Goal: Task Accomplishment & Management: Complete application form

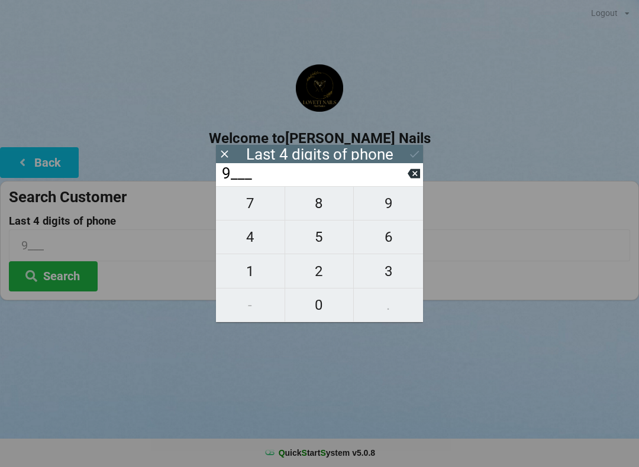
click at [243, 242] on span "4" at bounding box center [250, 237] width 69 height 25
type input "94__"
click at [316, 240] on span "5" at bounding box center [319, 237] width 69 height 25
type input "945_"
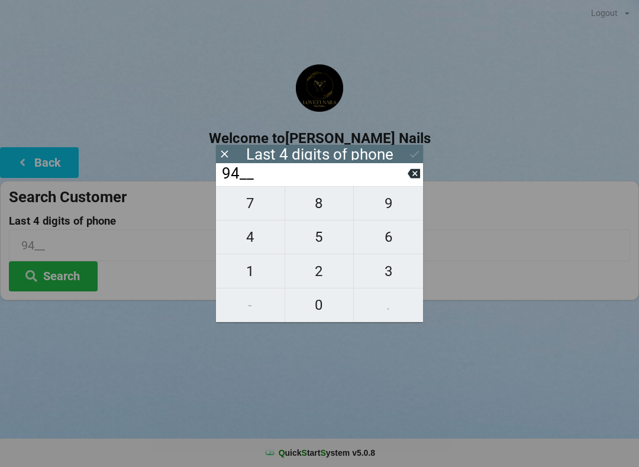
type input "945_"
click at [393, 244] on span "6" at bounding box center [388, 237] width 69 height 25
type input "9456"
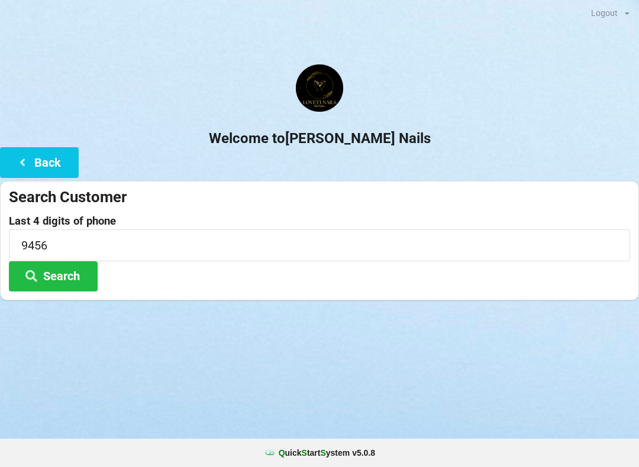
click at [414, 144] on h2 "Welcome to [PERSON_NAME] Nails" at bounding box center [319, 139] width 639 height 18
click at [62, 275] on button "Search" at bounding box center [53, 276] width 89 height 30
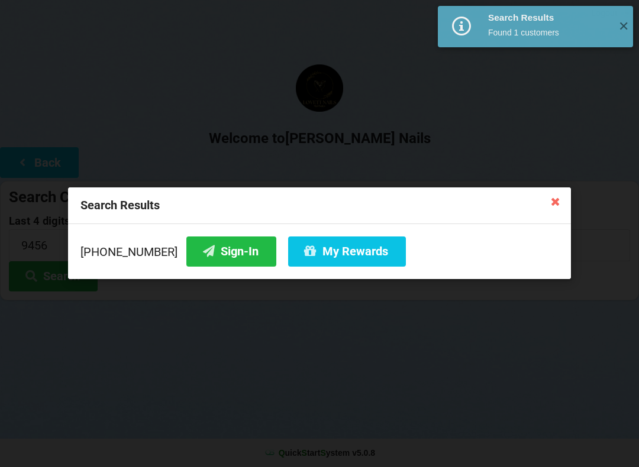
click at [306, 254] on button "My Rewards" at bounding box center [347, 252] width 118 height 30
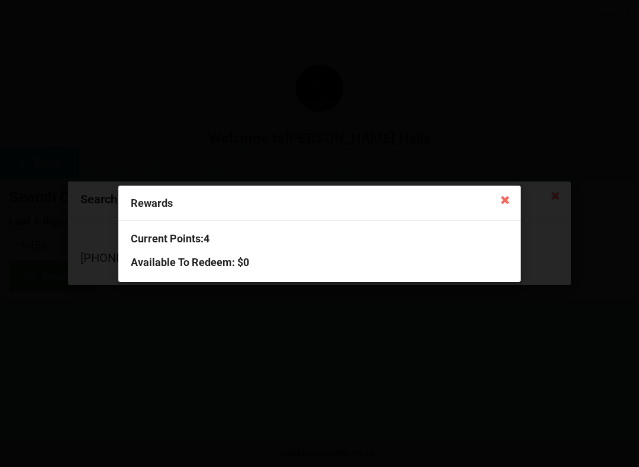
click at [507, 206] on icon at bounding box center [505, 199] width 19 height 19
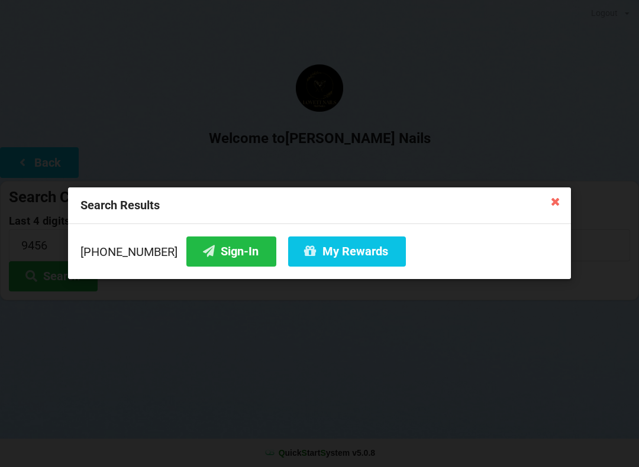
click at [220, 266] on button "Sign-In" at bounding box center [231, 252] width 90 height 30
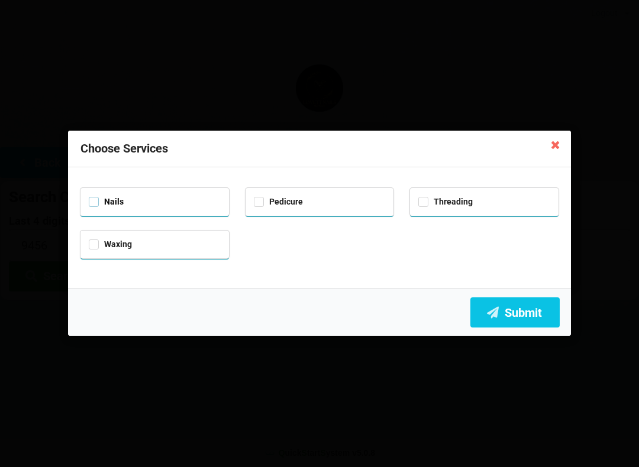
click at [121, 201] on label "Nails" at bounding box center [106, 202] width 35 height 10
checkbox input "true"
click at [283, 205] on div "Pedicure" at bounding box center [320, 201] width 132 height 14
checkbox input "true"
click at [515, 306] on button "Submit" at bounding box center [514, 313] width 89 height 30
